Goal: Check status

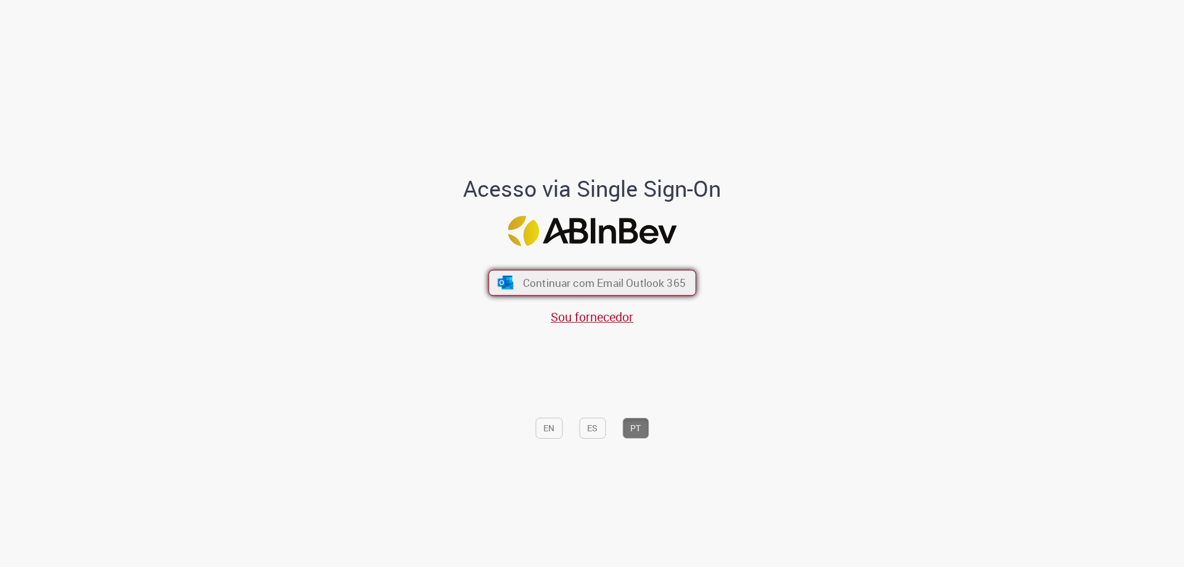
click at [589, 289] on span "Continuar com Email Outlook 365" at bounding box center [603, 283] width 163 height 14
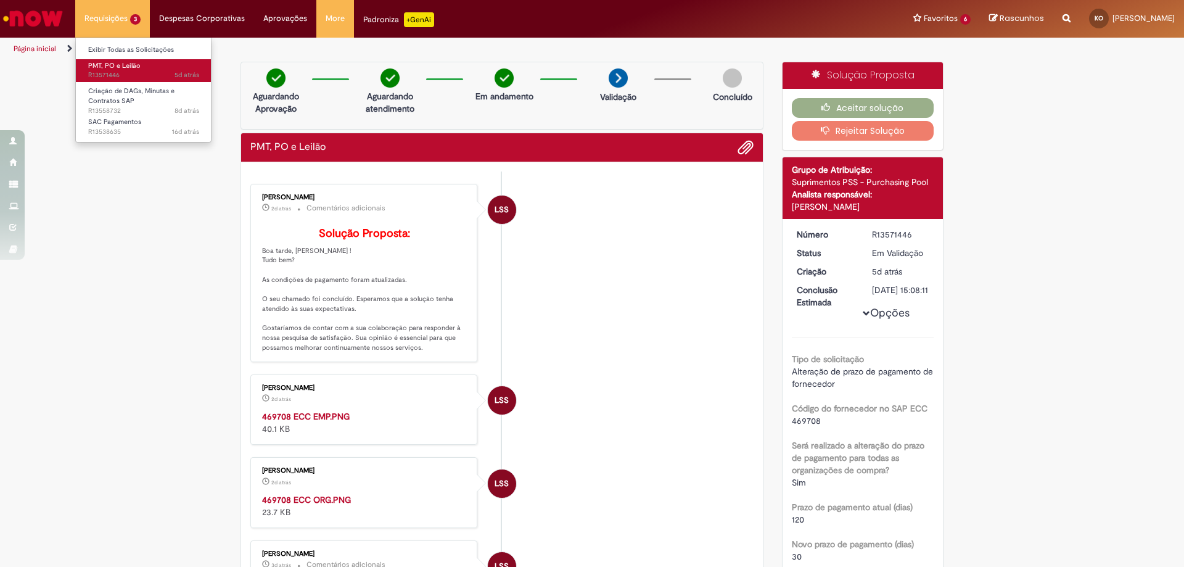
click at [135, 63] on span "PMT, PO e Leilão" at bounding box center [114, 65] width 52 height 9
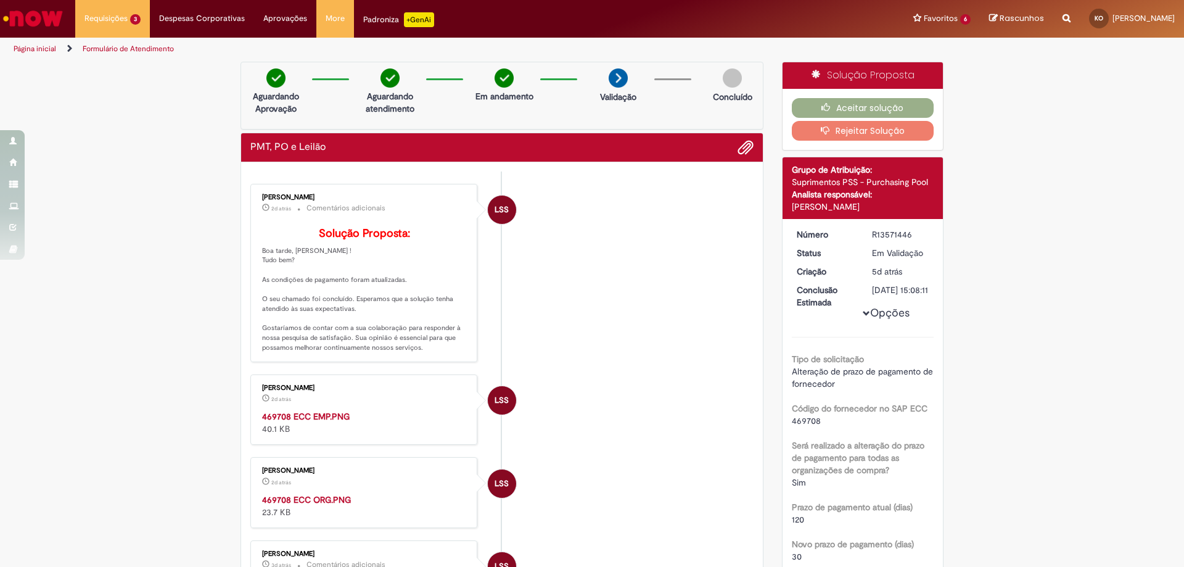
click at [341, 410] on img "Histórico de tíquete" at bounding box center [364, 410] width 205 height 0
drag, startPoint x: 294, startPoint y: 320, endPoint x: 359, endPoint y: 324, distance: 65.5
click at [440, 319] on p "Solução Proposta: Boa tarde, Kennedy ! Tudo bem? As condições de pagamento fora…" at bounding box center [364, 289] width 205 height 125
click at [350, 323] on p "Solução Proposta: Boa tarde, Kennedy ! Tudo bem? As condições de pagamento fora…" at bounding box center [364, 289] width 205 height 125
drag, startPoint x: 817, startPoint y: 432, endPoint x: 782, endPoint y: 431, distance: 35.1
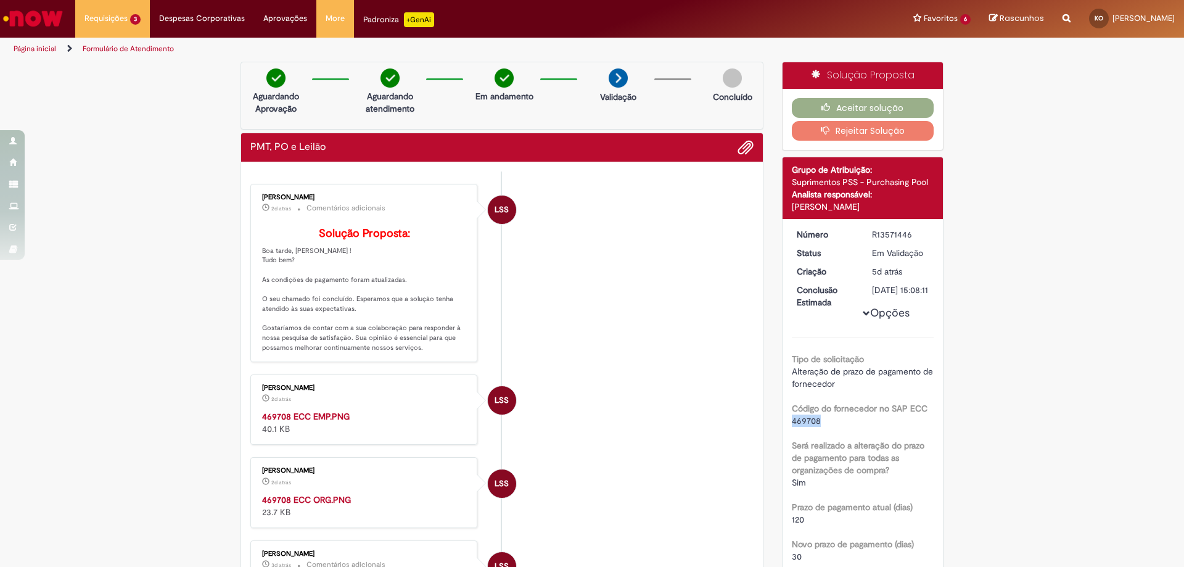
click at [782, 431] on div "Número R13571446 Status Em Validação Criação 5d atrás 5 dias atrás Conclusão Es…" at bounding box center [862, 498] width 161 height 559
copy span "469708"
click at [842, 105] on button "Aceitar solução" at bounding box center [863, 108] width 142 height 20
